Goal: Task Accomplishment & Management: Manage account settings

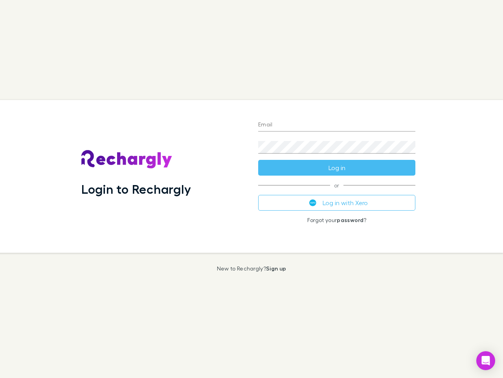
click at [252, 189] on div "Login to Rechargly" at bounding box center [163, 176] width 177 height 153
click at [337, 125] on input "Email" at bounding box center [336, 125] width 157 height 13
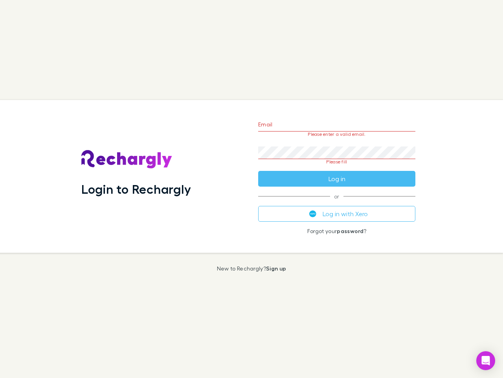
click at [337, 168] on form "Email Please enter a valid email. Password Please fill Log in" at bounding box center [336, 149] width 157 height 74
click at [337, 203] on div "Email Please enter a valid email. Password Please fill Log in or Log in with Xe…" at bounding box center [337, 176] width 170 height 153
click at [486, 360] on icon "Open Intercom Messenger" at bounding box center [486, 360] width 8 height 9
